Goal: Transaction & Acquisition: Purchase product/service

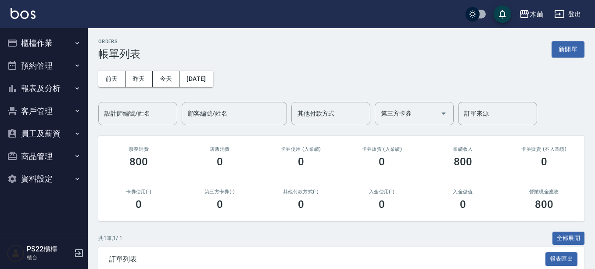
click at [47, 36] on button "櫃檯作業" at bounding box center [44, 43] width 81 height 23
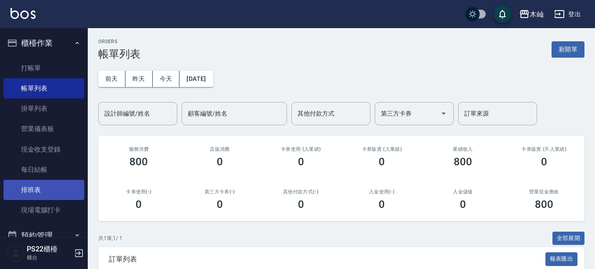
click at [39, 195] on link "排班表" at bounding box center [44, 190] width 81 height 20
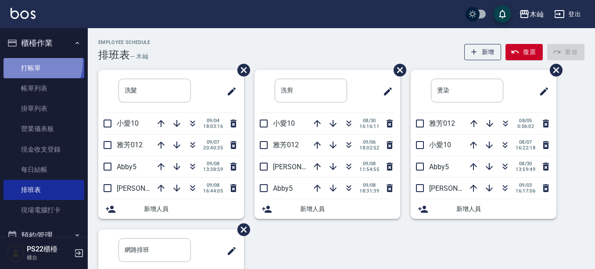
click at [31, 61] on link "打帳單" at bounding box center [44, 68] width 81 height 20
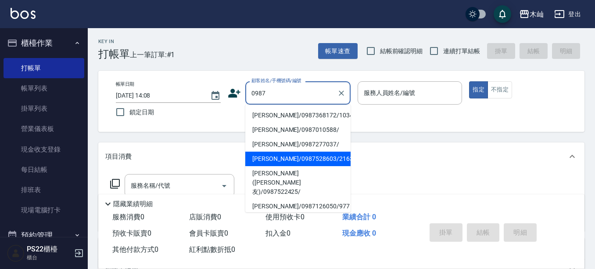
drag, startPoint x: 283, startPoint y: 156, endPoint x: 310, endPoint y: 152, distance: 27.1
click at [285, 155] on li "[PERSON_NAME]/0987528603/216319" at bounding box center [297, 158] width 105 height 14
type input "[PERSON_NAME]/0987528603/216319"
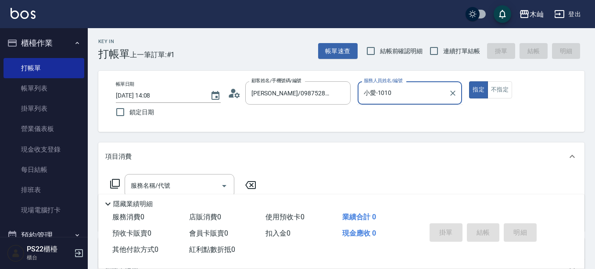
click at [469, 81] on button "指定" at bounding box center [478, 89] width 19 height 17
type input "小愛-10"
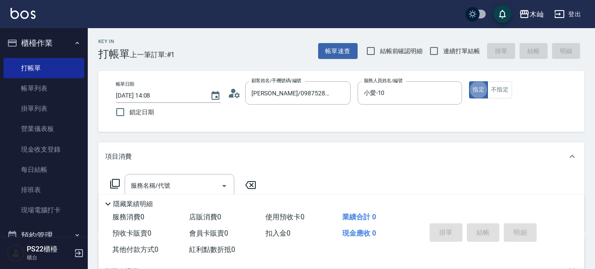
type button "true"
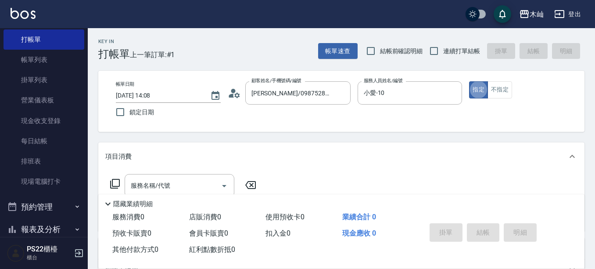
scroll to position [44, 0]
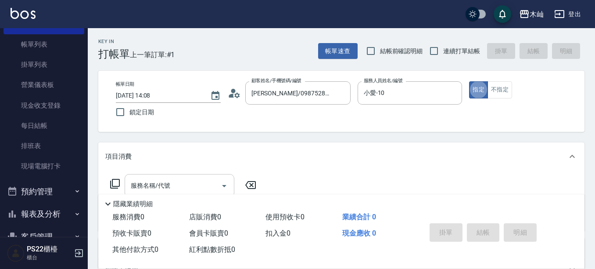
click at [175, 184] on input "服務名稱/代號" at bounding box center [173, 185] width 89 height 15
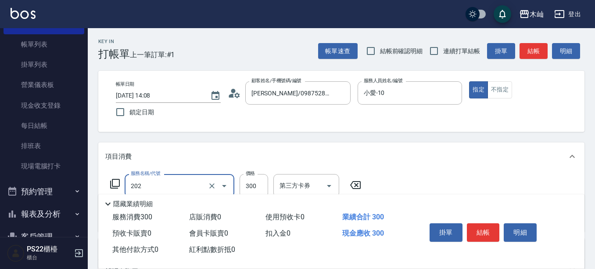
type input "單剪(202)"
type input "50"
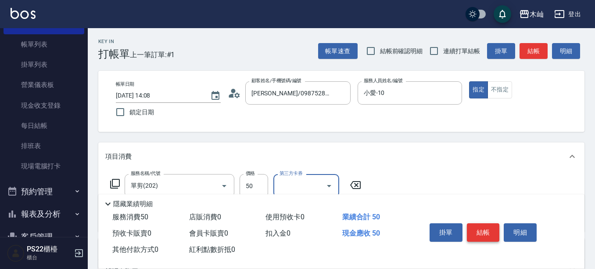
click at [482, 232] on button "結帳" at bounding box center [483, 232] width 33 height 18
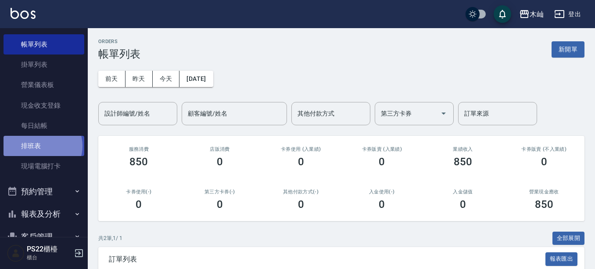
click at [42, 146] on link "排班表" at bounding box center [44, 146] width 81 height 20
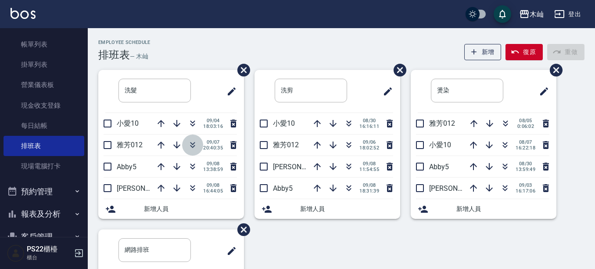
click at [192, 144] on icon "button" at bounding box center [193, 145] width 11 height 11
click at [188, 168] on icon "button" at bounding box center [193, 166] width 11 height 11
